Goal: Task Accomplishment & Management: Use online tool/utility

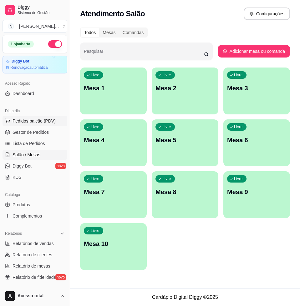
click at [13, 124] on span "Pedidos balcão (PDV)" at bounding box center [34, 121] width 43 height 6
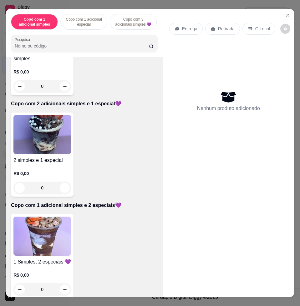
scroll to position [352, 0]
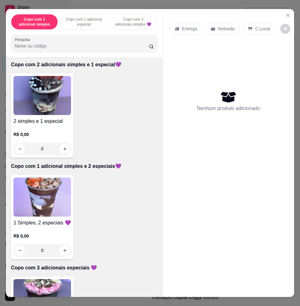
click at [36, 105] on img at bounding box center [42, 95] width 58 height 39
click at [47, 114] on img at bounding box center [42, 95] width 58 height 39
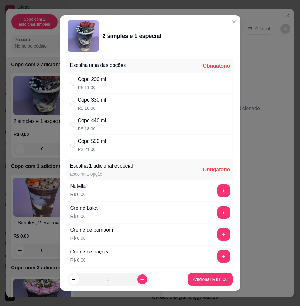
click at [113, 130] on div "Copo 440 ml R$ 18,00" at bounding box center [150, 124] width 165 height 21
radio input "true"
click at [217, 190] on button "+" at bounding box center [223, 191] width 13 height 13
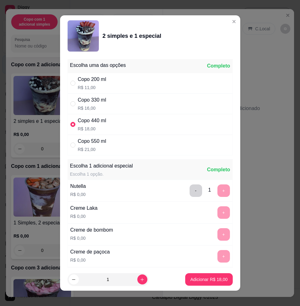
scroll to position [5, 0]
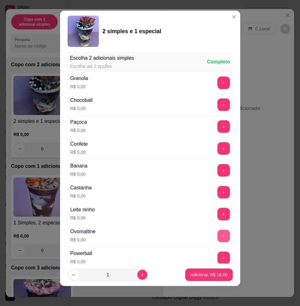
click at [217, 240] on button "+" at bounding box center [223, 236] width 13 height 13
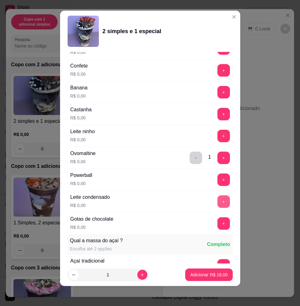
click at [217, 203] on button "+" at bounding box center [223, 202] width 13 height 13
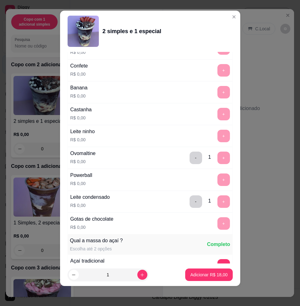
scroll to position [800, 0]
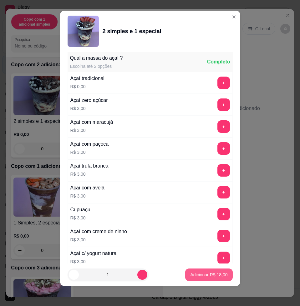
click at [207, 272] on p "Adicionar R$ 18,00" at bounding box center [208, 275] width 37 height 6
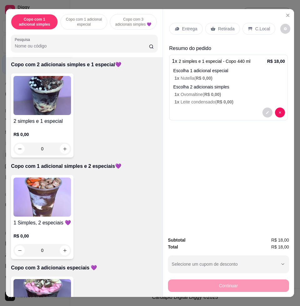
click at [181, 30] on div "Entrega" at bounding box center [185, 29] width 33 height 12
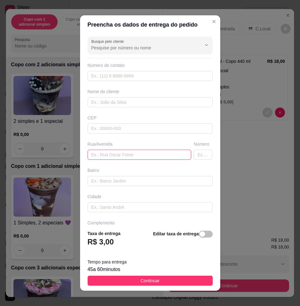
click at [143, 155] on input "text" at bounding box center [140, 155] width 104 height 10
type input "[STREET_ADDRESS]"
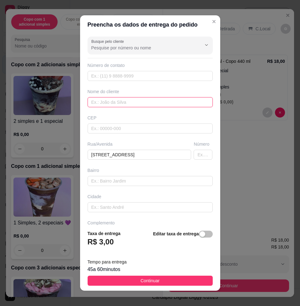
click at [150, 106] on input "text" at bounding box center [150, 102] width 125 height 10
type input "natiely"
click at [170, 274] on footer "Taxa de entrega R$ 3,00 Editar taxa de entrega Tempo para entrega 45 a 60 minut…" at bounding box center [150, 258] width 140 height 66
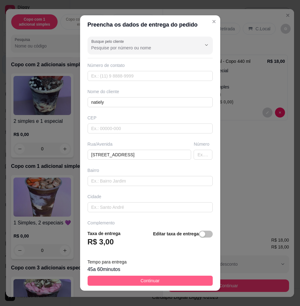
click at [171, 278] on button "Continuar" at bounding box center [150, 281] width 125 height 10
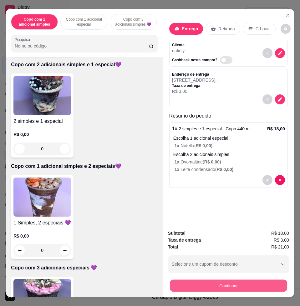
click at [174, 280] on button "Continuar" at bounding box center [228, 286] width 117 height 12
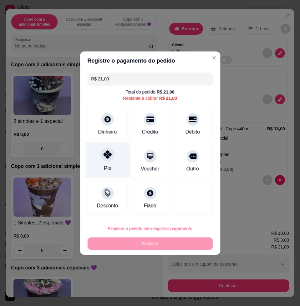
click at [123, 153] on div "Pix" at bounding box center [107, 160] width 44 height 37
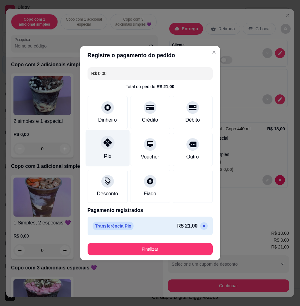
click at [112, 161] on div "Pix" at bounding box center [107, 148] width 44 height 37
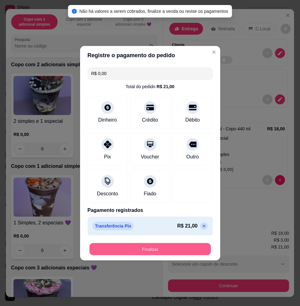
click at [169, 245] on button "Finalizar" at bounding box center [149, 249] width 121 height 12
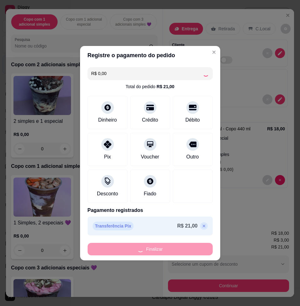
type input "-R$ 21,00"
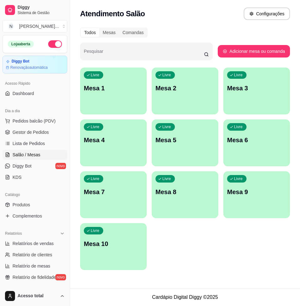
click at [122, 91] on p "Mesa 1" at bounding box center [113, 88] width 59 height 9
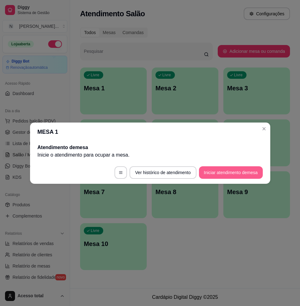
click at [249, 174] on button "Iniciar atendimento de mesa" at bounding box center [231, 172] width 64 height 13
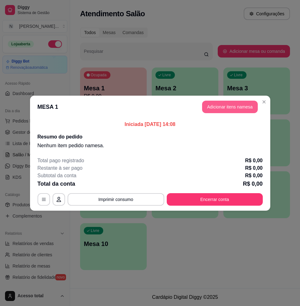
click at [225, 104] on button "Adicionar itens na mesa" at bounding box center [230, 107] width 56 height 13
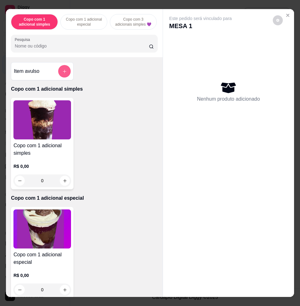
click at [63, 77] on button "add-separate-item" at bounding box center [64, 71] width 13 height 13
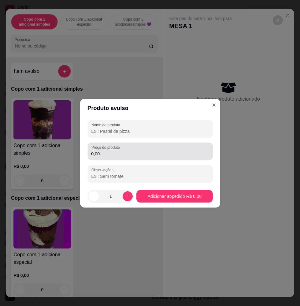
click at [105, 149] on label "Preço do produto" at bounding box center [106, 147] width 31 height 5
click at [105, 151] on input "0,00" at bounding box center [150, 154] width 118 height 6
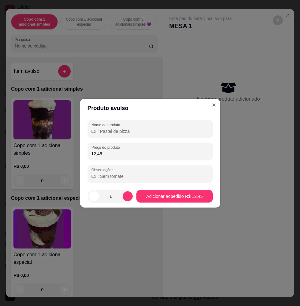
type input "12,45"
click at [132, 134] on input "Nome do produto" at bounding box center [150, 131] width 118 height 6
type input "kg"
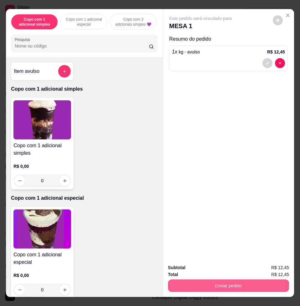
click at [221, 280] on button "Enviar pedido" at bounding box center [228, 286] width 121 height 13
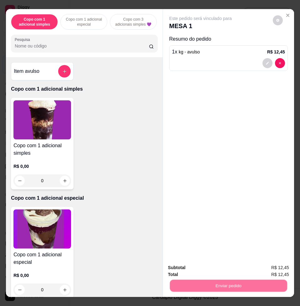
click at [216, 263] on button "Não registrar e enviar pedido" at bounding box center [207, 268] width 65 height 12
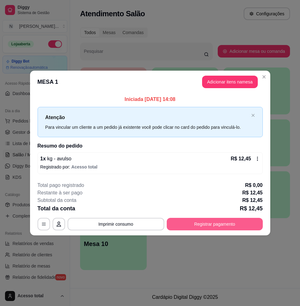
click at [202, 224] on button "Registrar pagamento" at bounding box center [215, 224] width 96 height 13
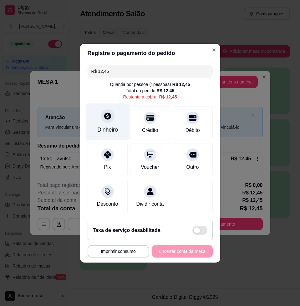
click at [104, 126] on div "Dinheiro" at bounding box center [107, 130] width 21 height 8
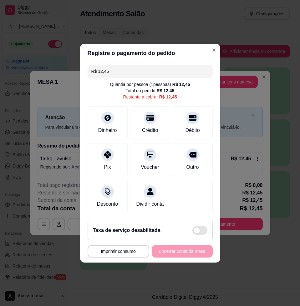
drag, startPoint x: 117, startPoint y: 149, endPoint x: 120, endPoint y: 150, distance: 3.6
click at [117, 150] on input "0,00" at bounding box center [149, 147] width 125 height 13
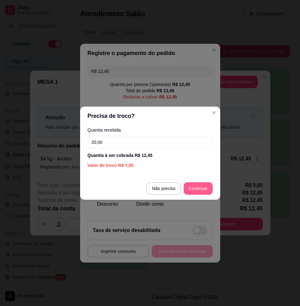
type input "20,00"
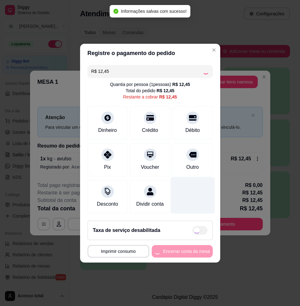
type input "R$ 0,00"
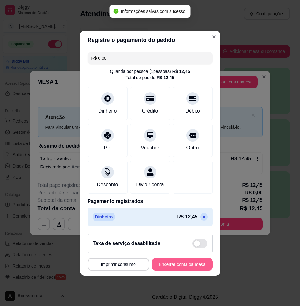
click at [186, 264] on button "Encerrar conta da mesa" at bounding box center [182, 264] width 61 height 13
